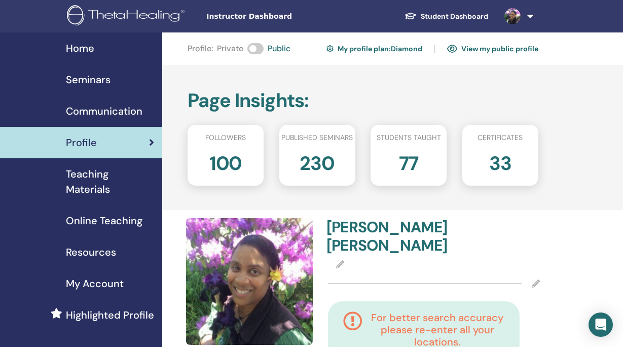
click at [532, 15] on link at bounding box center [517, 16] width 42 height 32
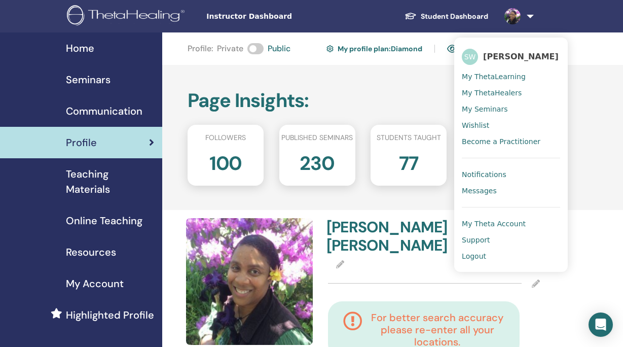
click at [444, 17] on link "Student Dashboard" at bounding box center [446, 16] width 100 height 19
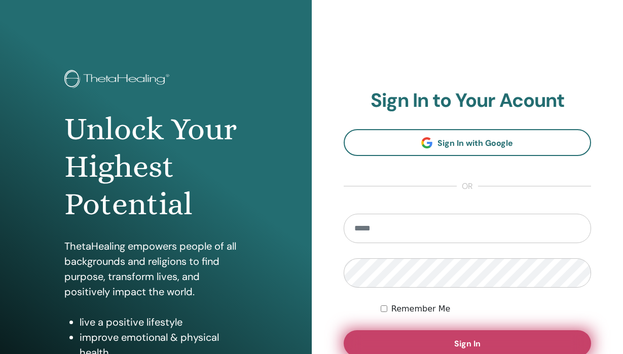
type input "**********"
click at [440, 341] on button "Sign In" at bounding box center [468, 344] width 248 height 26
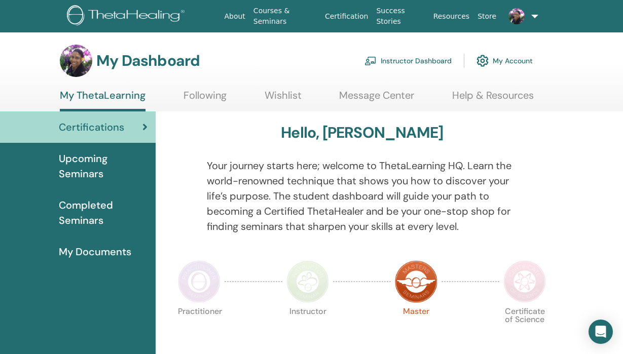
click at [517, 65] on link "My Account" at bounding box center [505, 61] width 56 height 22
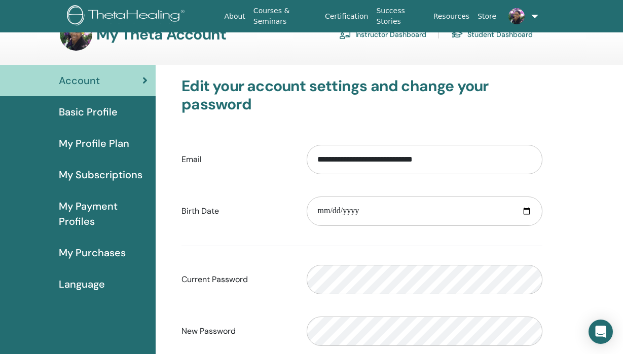
scroll to position [22, 0]
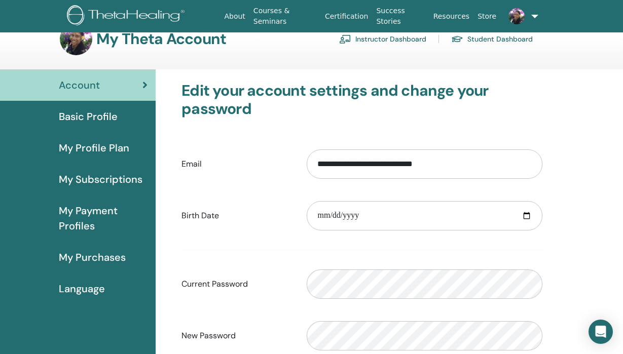
click at [88, 121] on span "Basic Profile" at bounding box center [88, 116] width 59 height 15
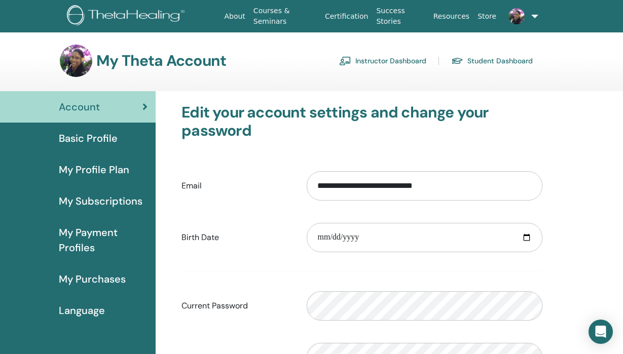
scroll to position [22, 0]
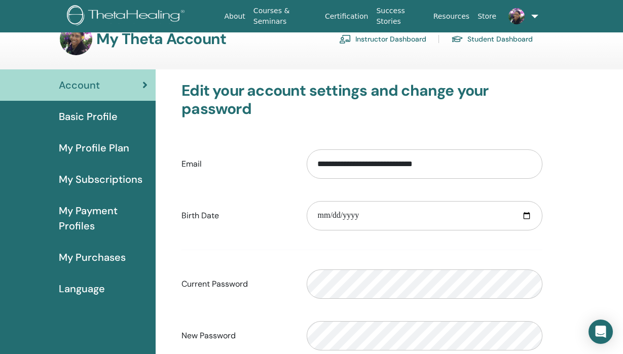
click at [530, 13] on link at bounding box center [519, 16] width 38 height 32
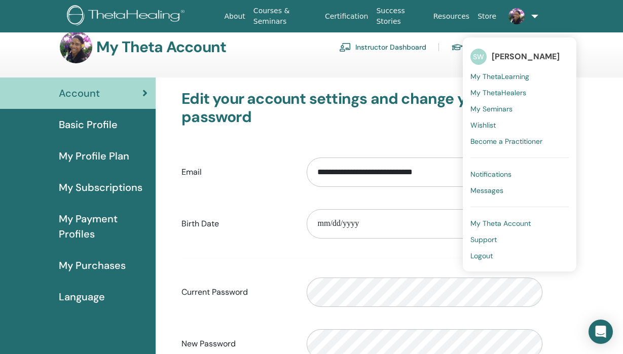
scroll to position [0, 0]
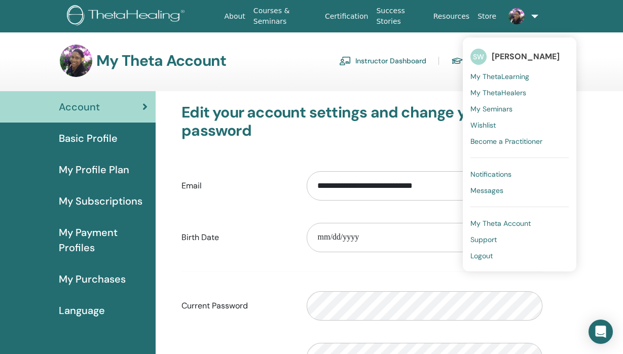
click at [598, 52] on div "My Theta Account Instructor Dashboard Student Dashboard" at bounding box center [329, 61] width 588 height 32
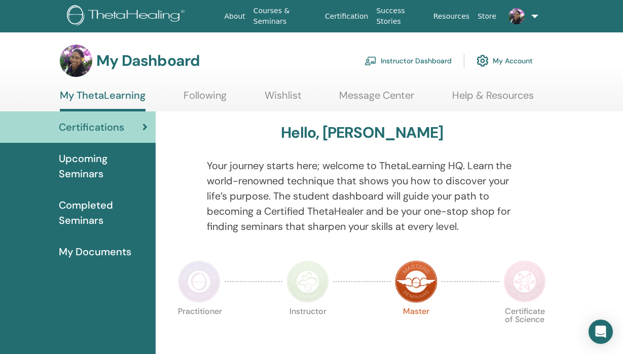
click at [123, 17] on img at bounding box center [127, 16] width 121 height 23
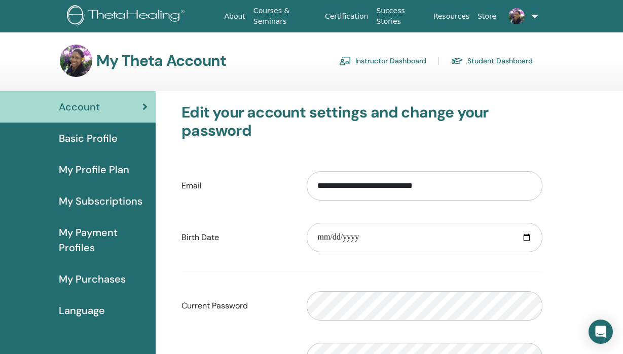
click at [101, 135] on span "Basic Profile" at bounding box center [88, 138] width 59 height 15
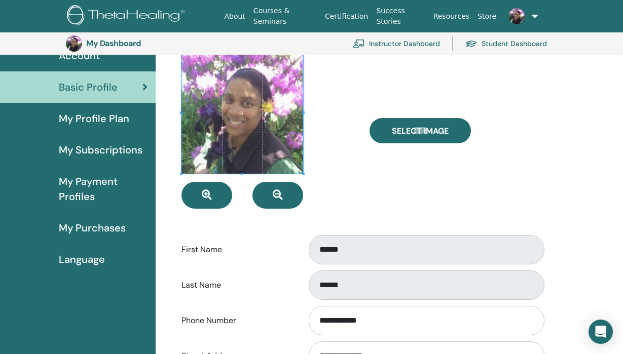
scroll to position [73, 0]
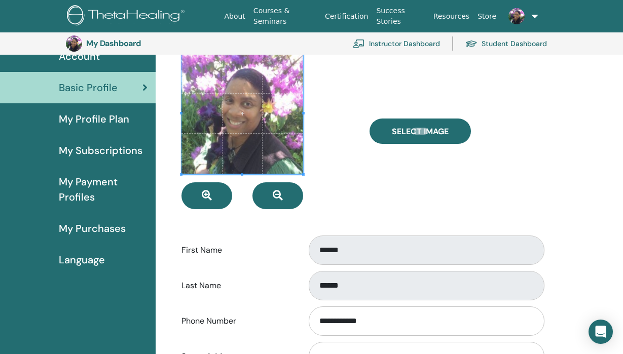
click at [80, 121] on span "My Profile Plan" at bounding box center [94, 119] width 70 height 15
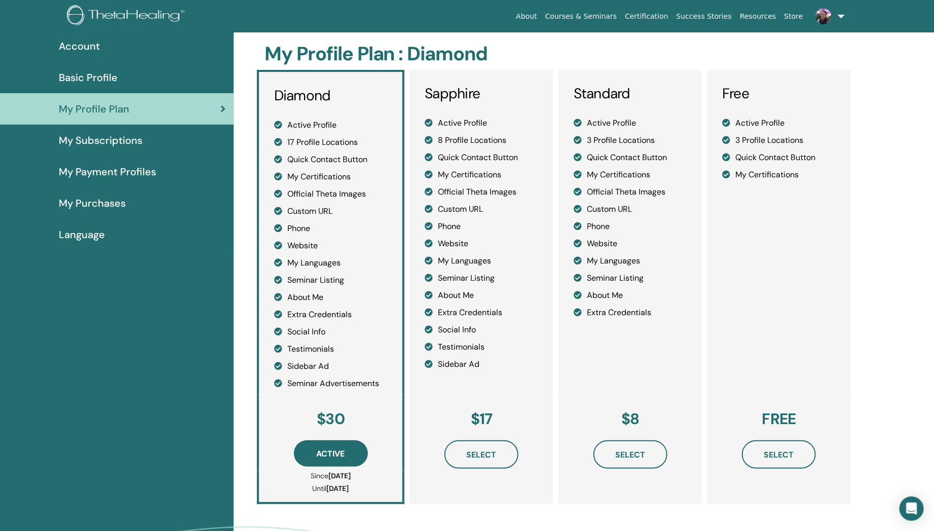
scroll to position [58, 0]
